Goal: Task Accomplishment & Management: Use online tool/utility

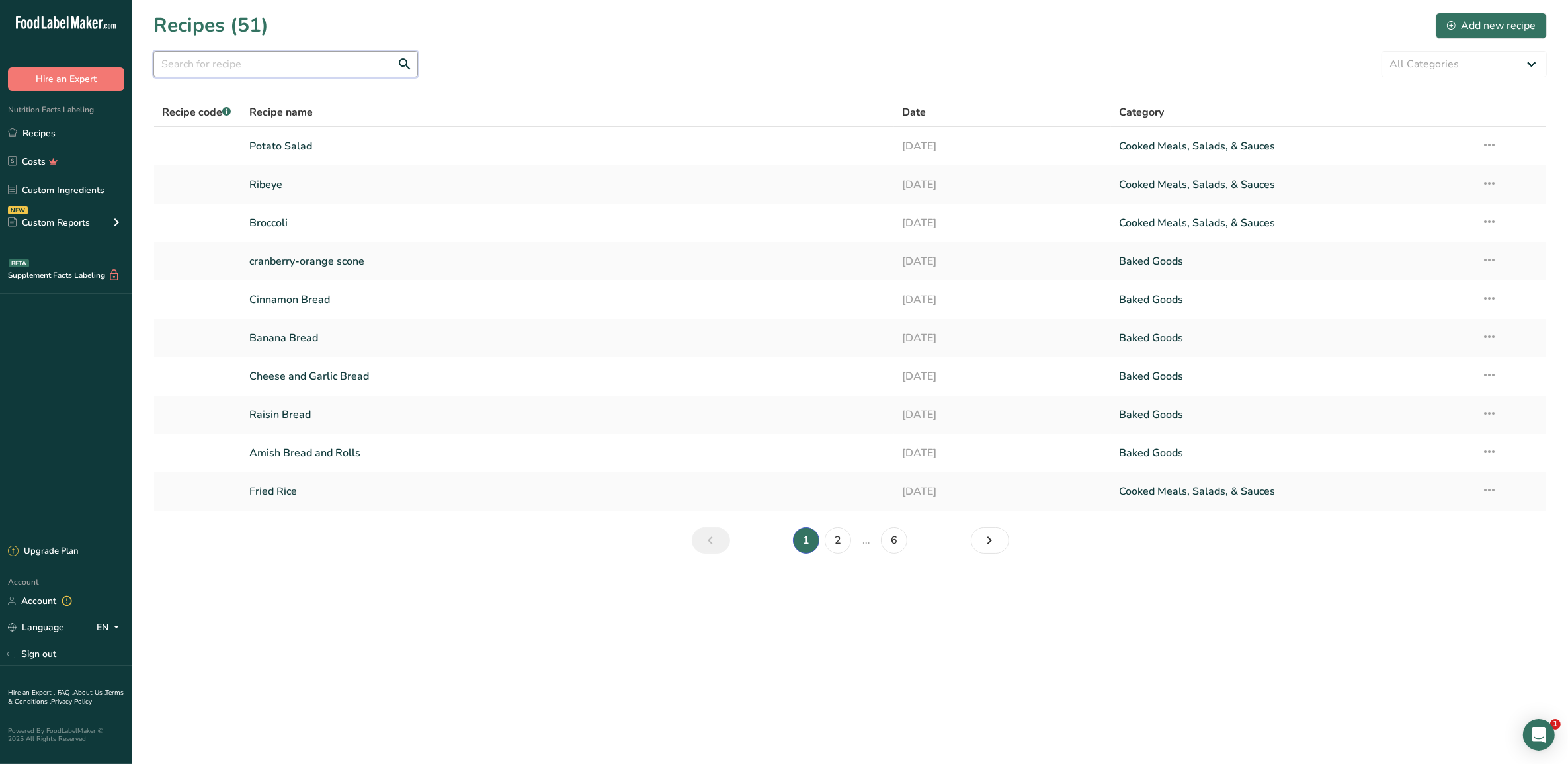
click at [346, 66] on input "text" at bounding box center [286, 65] width 265 height 27
click at [276, 64] on input "text" at bounding box center [286, 65] width 265 height 27
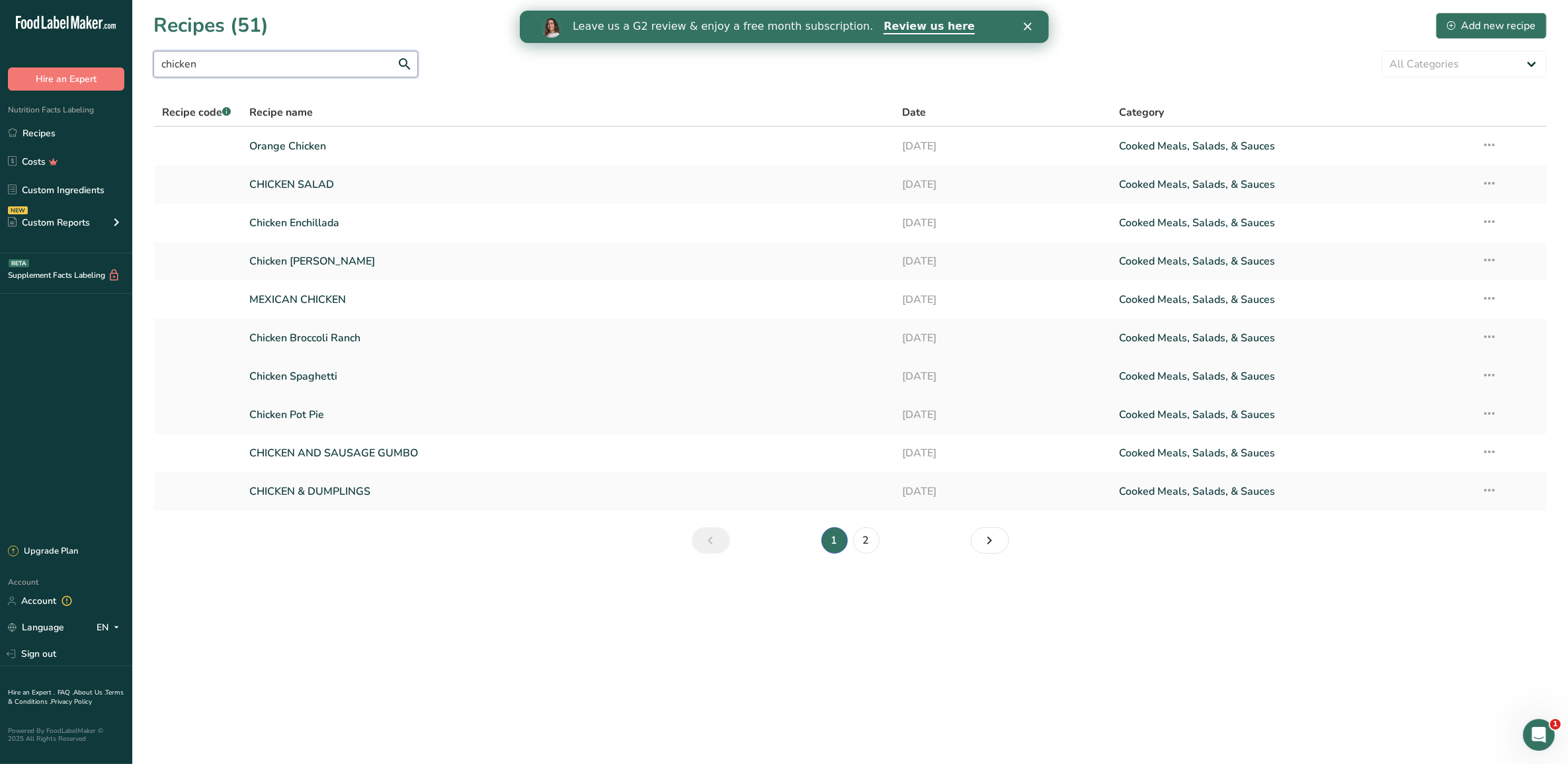
type input "chicken"
click at [325, 375] on link "Chicken Spaghetti" at bounding box center [567, 376] width 636 height 28
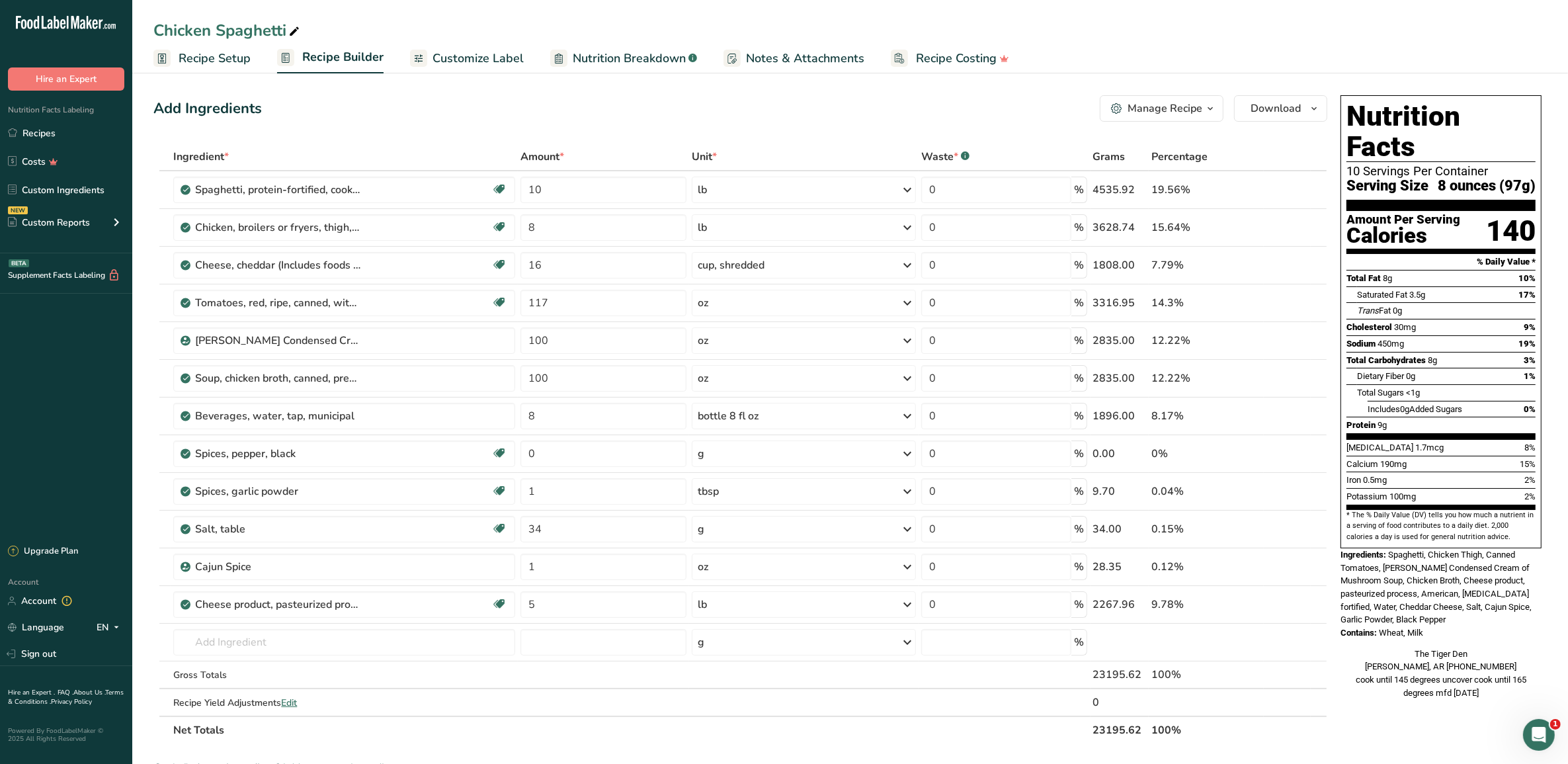
click at [491, 60] on span "Customize Label" at bounding box center [478, 58] width 91 height 18
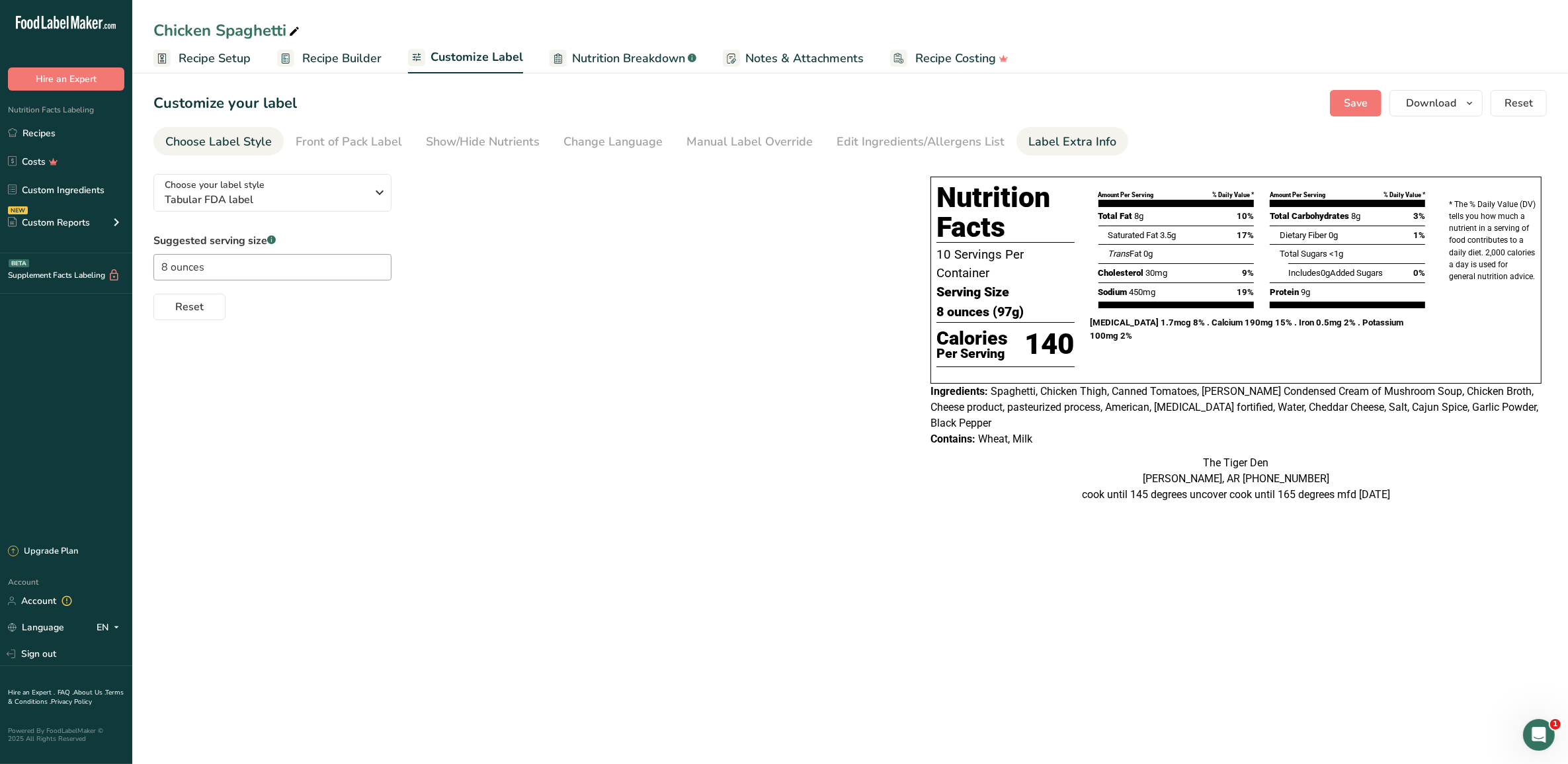
click at [1042, 143] on div "Label Extra Info" at bounding box center [1072, 142] width 88 height 18
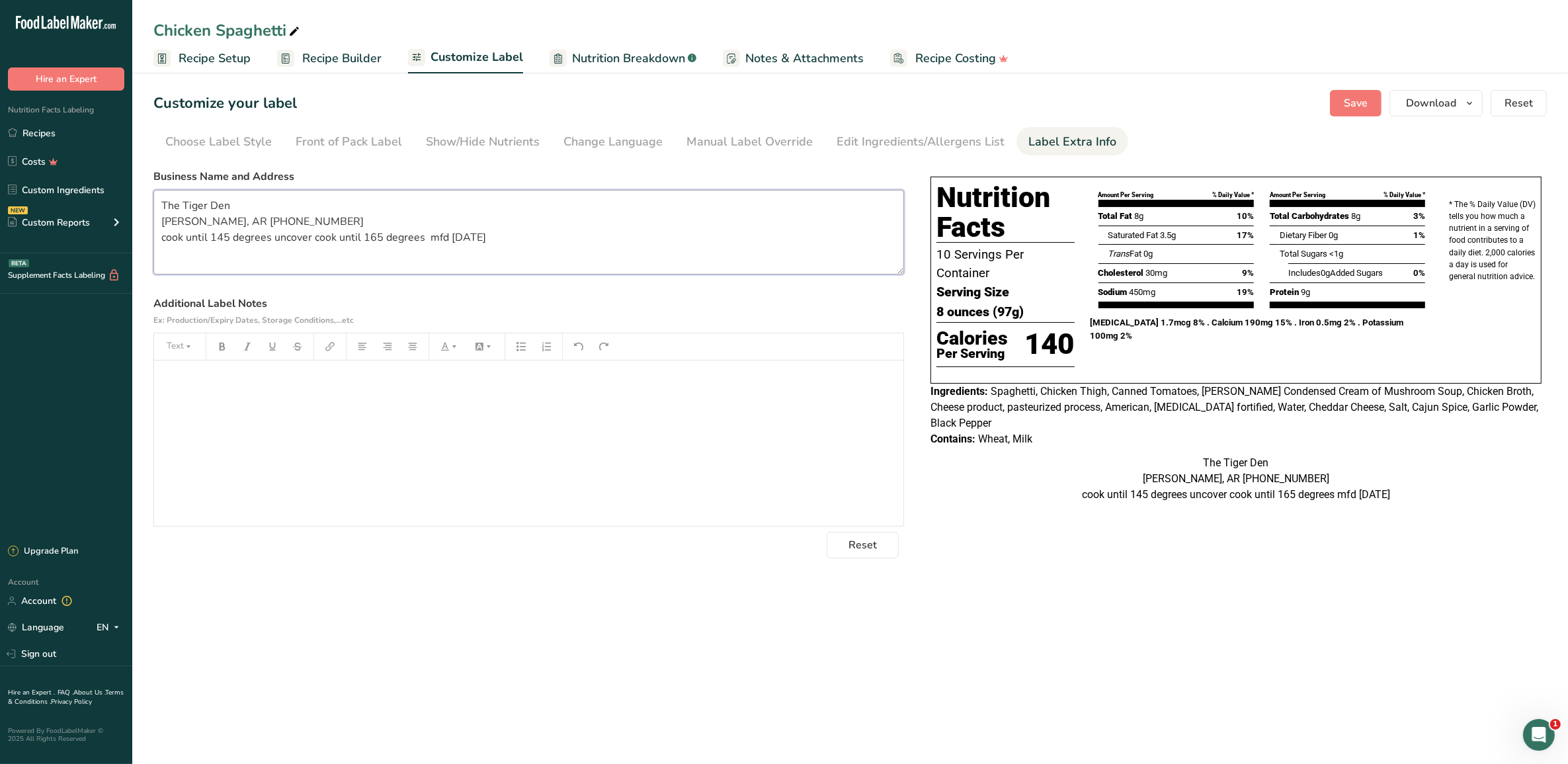
click at [513, 240] on textarea "The Tiger Den [PERSON_NAME], AR [PHONE_NUMBER] cook until 145 degrees uncover c…" at bounding box center [529, 232] width 750 height 84
type textarea "The Tiger Den [PERSON_NAME], AR [PHONE_NUMBER] cook until 145 degrees uncover c…"
click at [1338, 114] on button "Save" at bounding box center [1354, 103] width 51 height 27
click at [1429, 98] on span "Download" at bounding box center [1431, 103] width 50 height 16
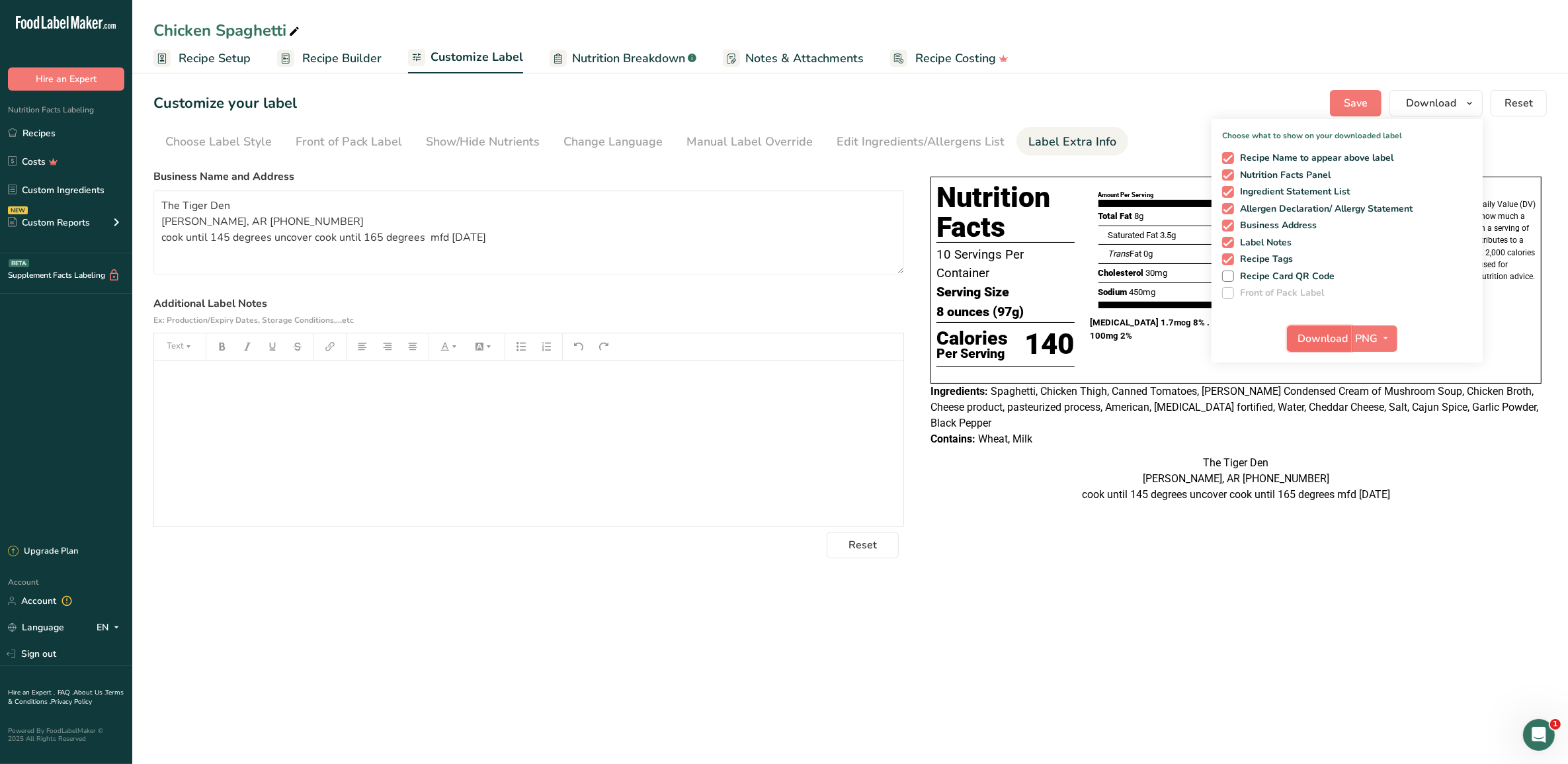
click at [1336, 335] on span "Download" at bounding box center [1323, 339] width 50 height 16
click at [1534, 30] on div "Chicken Spaghetti" at bounding box center [850, 30] width 1436 height 24
